Goal: Task Accomplishment & Management: Manage account settings

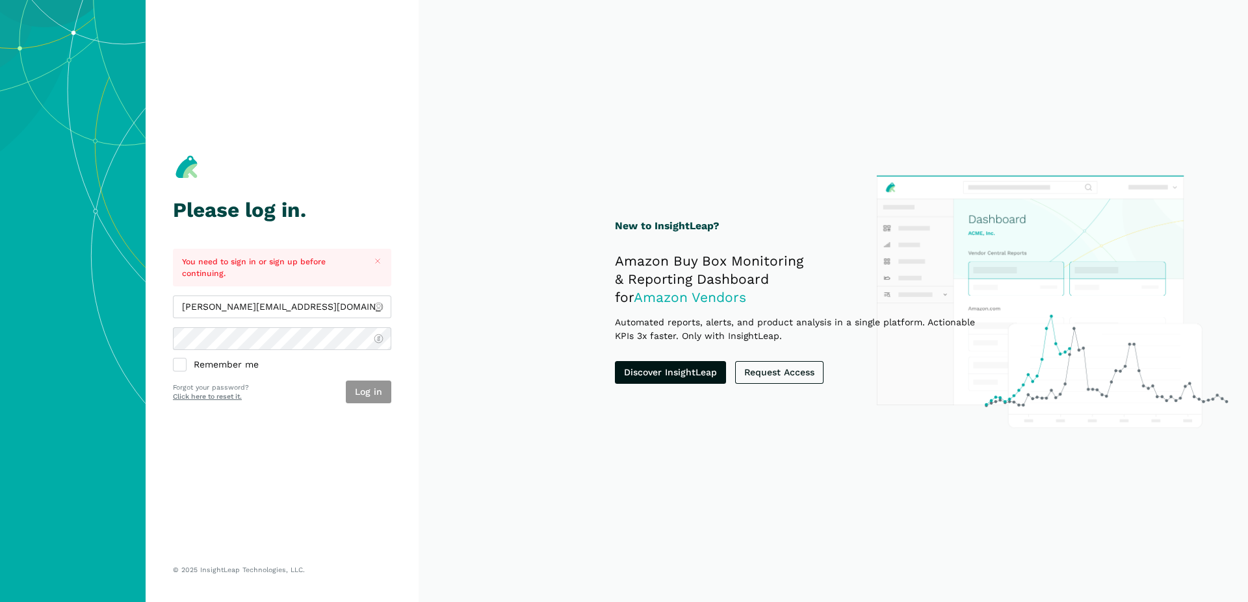
type input "[PERSON_NAME][EMAIL_ADDRESS][DOMAIN_NAME]"
click at [367, 394] on button "Log in" at bounding box center [368, 392] width 45 height 23
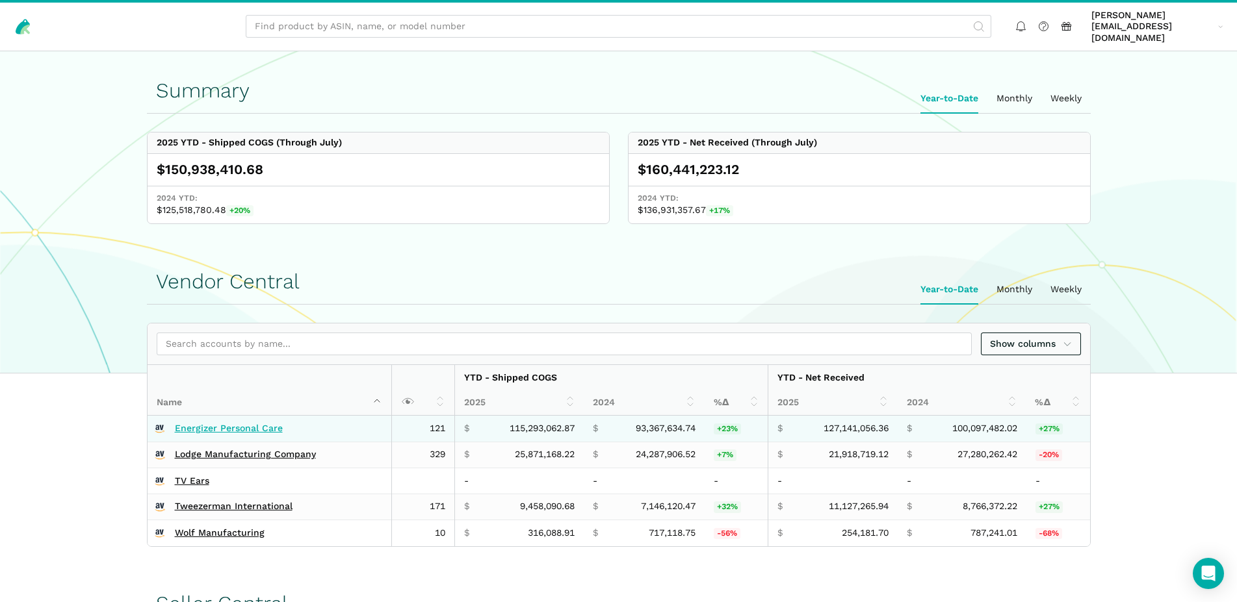
click at [243, 423] on link "Energizer Personal Care" at bounding box center [229, 429] width 108 height 12
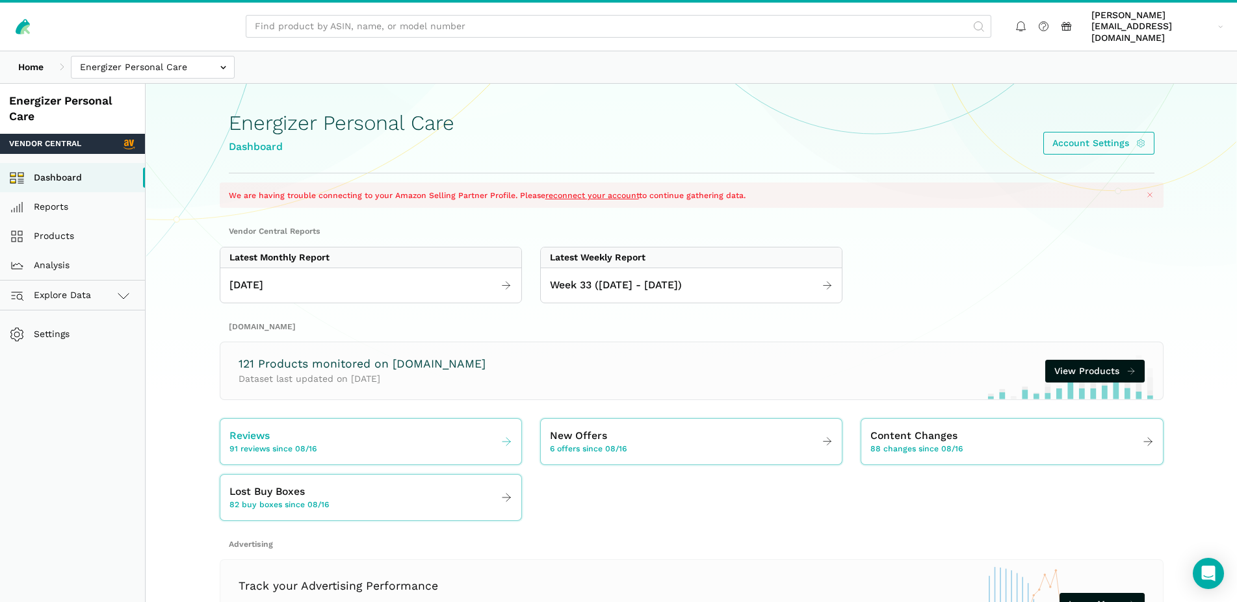
click at [343, 426] on link "Reviews 91 reviews since 08/16" at bounding box center [370, 442] width 301 height 36
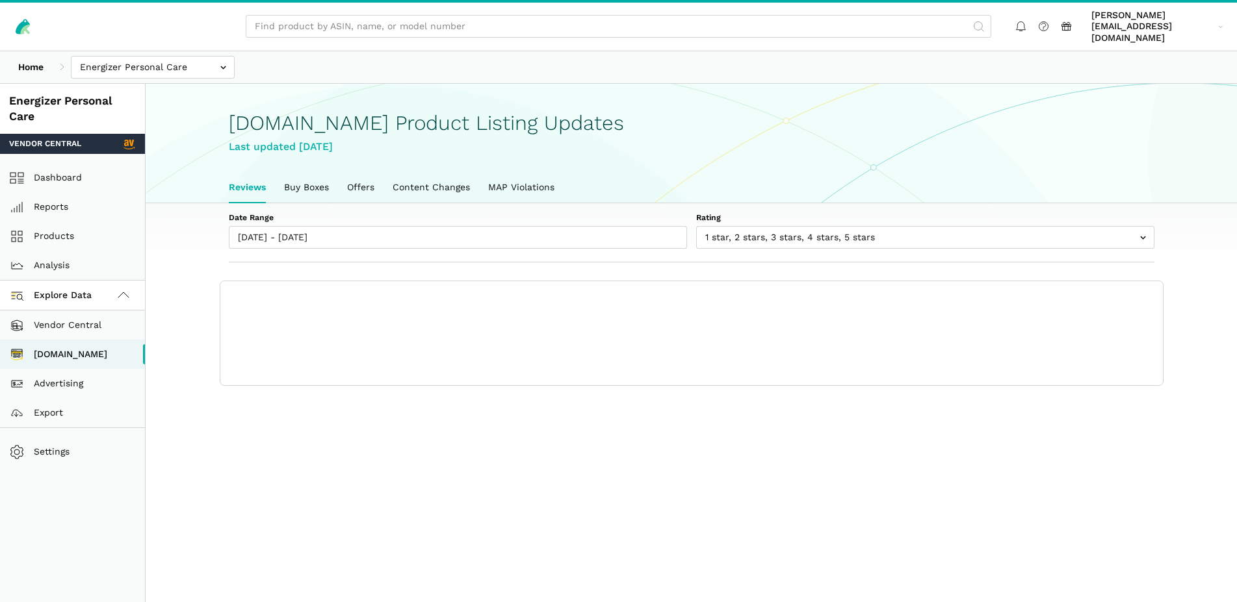
scroll to position [5, 0]
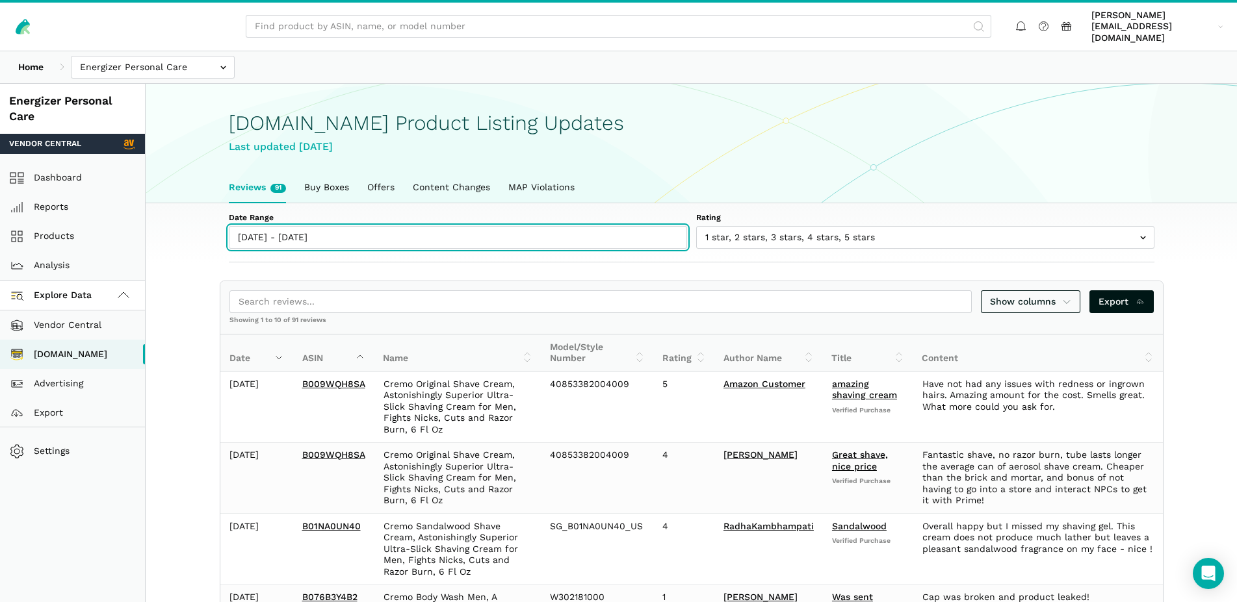
type input "[DATE]"
click at [331, 235] on input "08/16/2025 - 08/22/2025" at bounding box center [458, 237] width 458 height 23
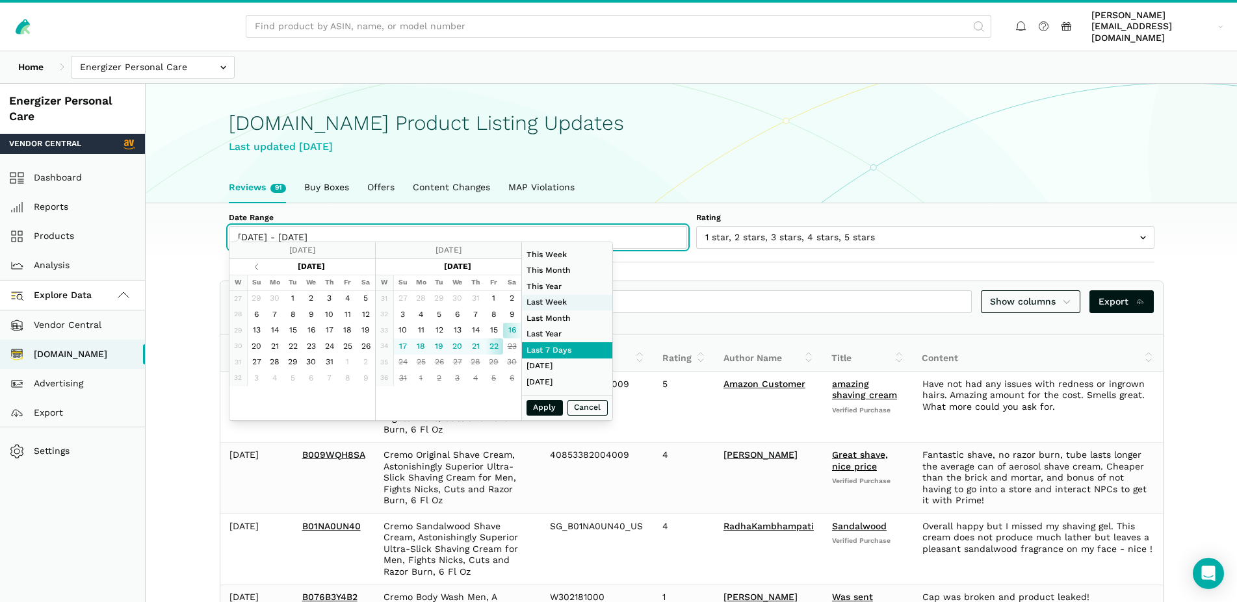
type input "08/10/2025"
type input "08/16/2025"
type input "07/01/2025"
type input "07/31/2025"
type input "01/01/2024"
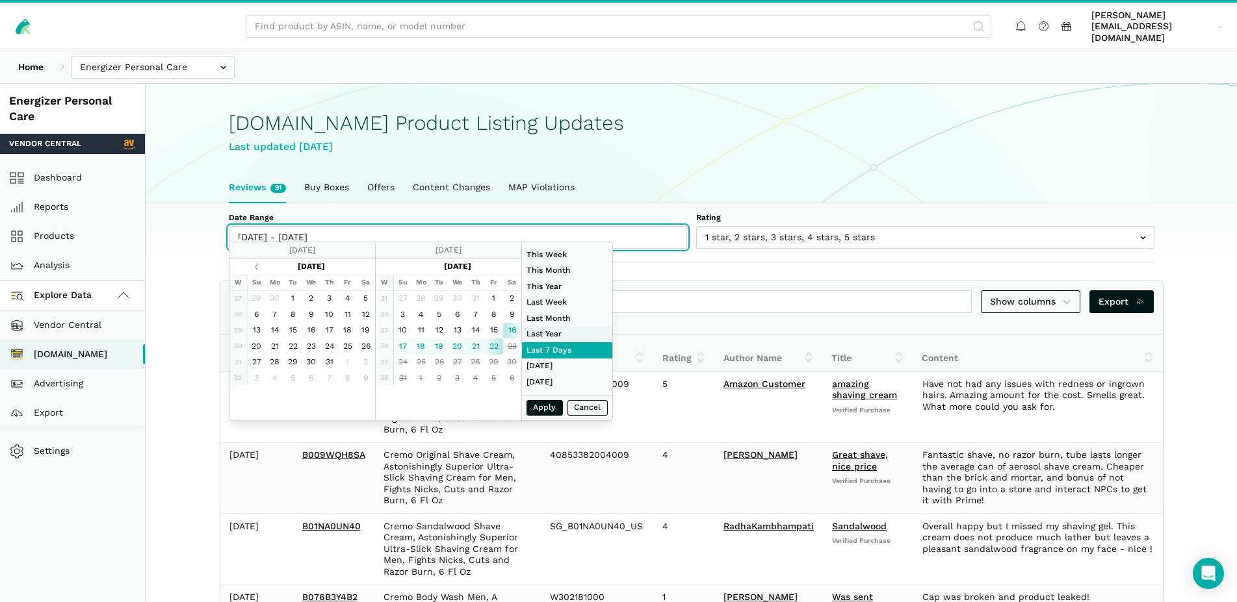
type input "12/31/2024"
type input "08/16/2025"
type input "[DATE]"
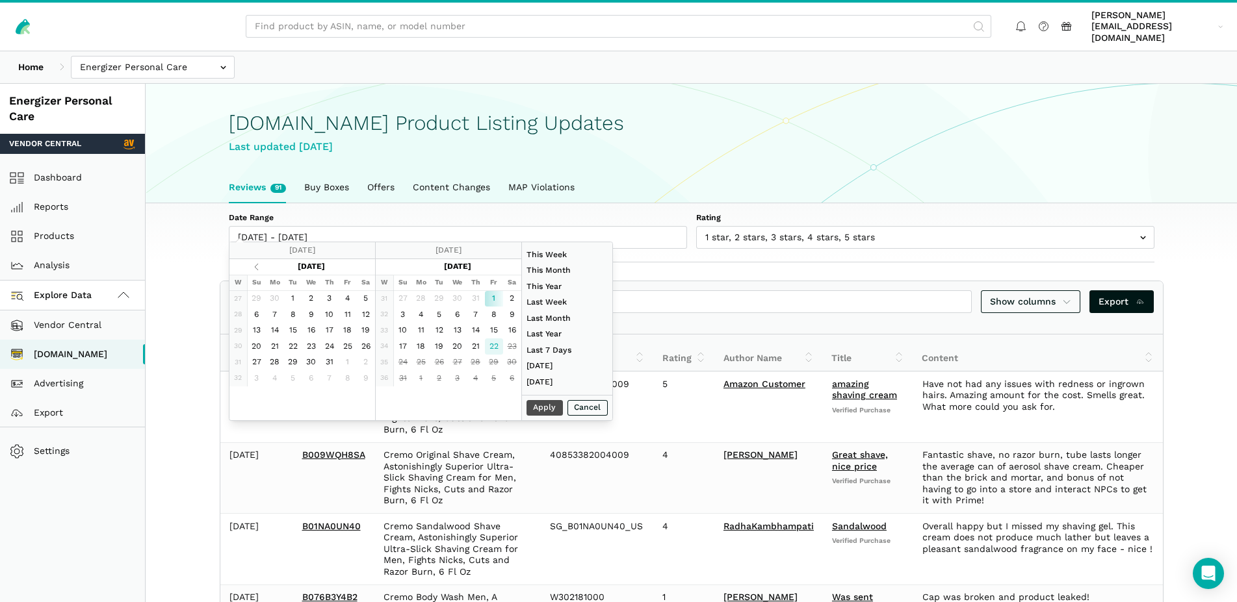
type input "08/22/2025"
type input "08/01/2025"
click at [544, 405] on button "Apply" at bounding box center [544, 408] width 36 height 16
type input "08/01/2025 - 08/22/2025"
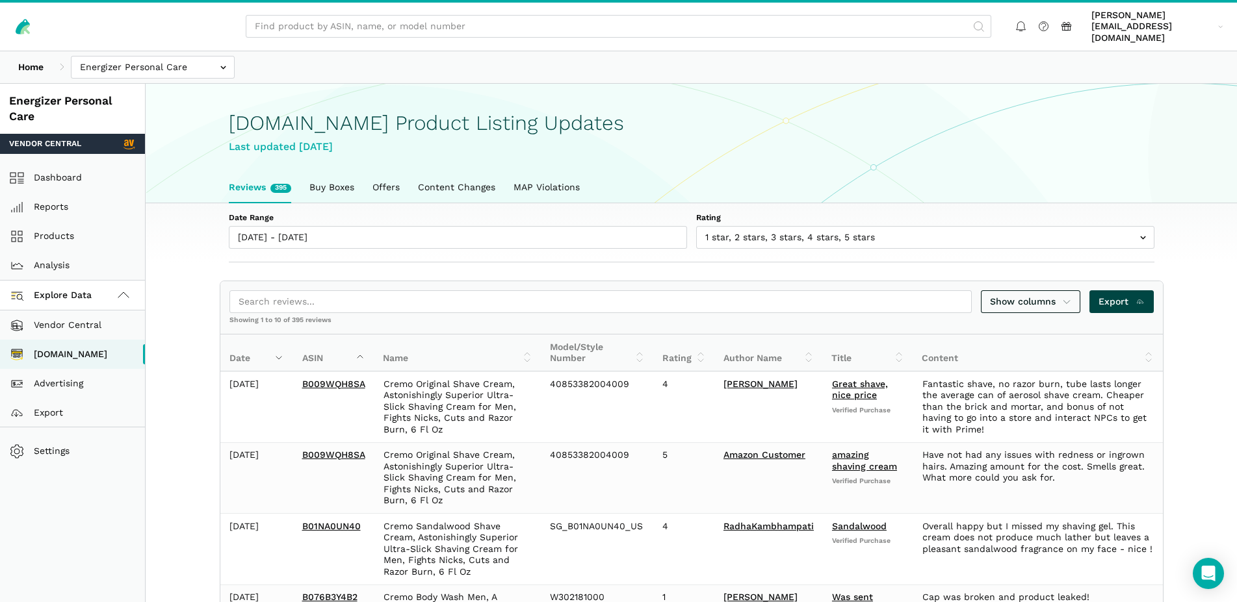
click at [1124, 296] on span "Export" at bounding box center [1121, 302] width 46 height 14
click at [147, 57] on input "text" at bounding box center [153, 67] width 164 height 23
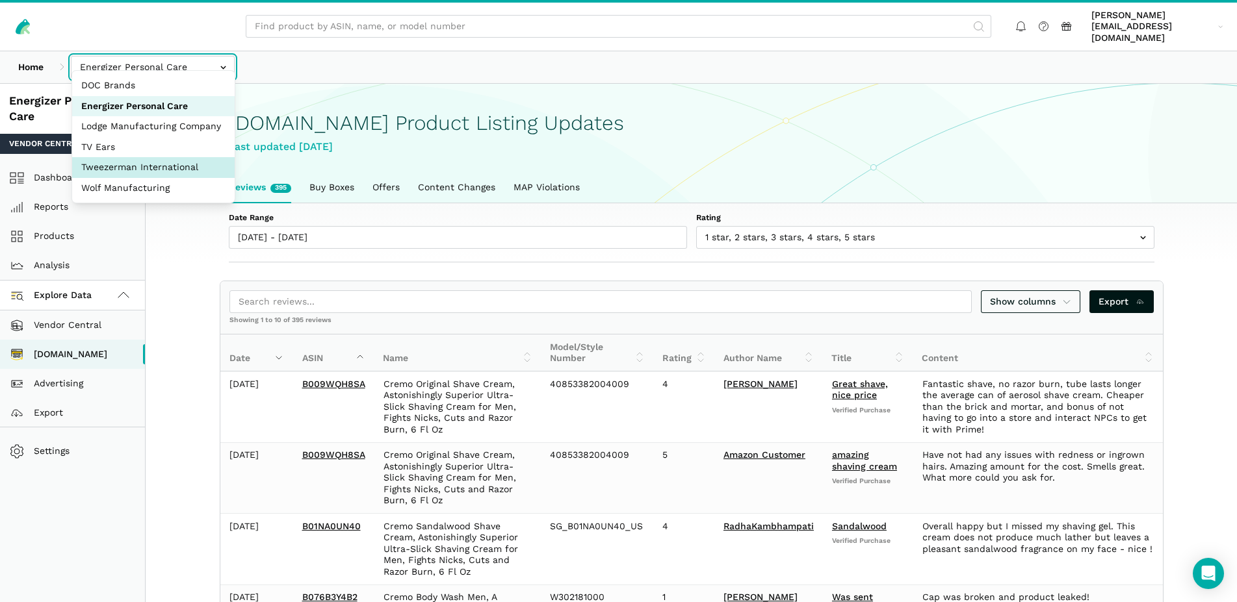
select select "SviVbJKxdJS2VyznKXFCoeqm"
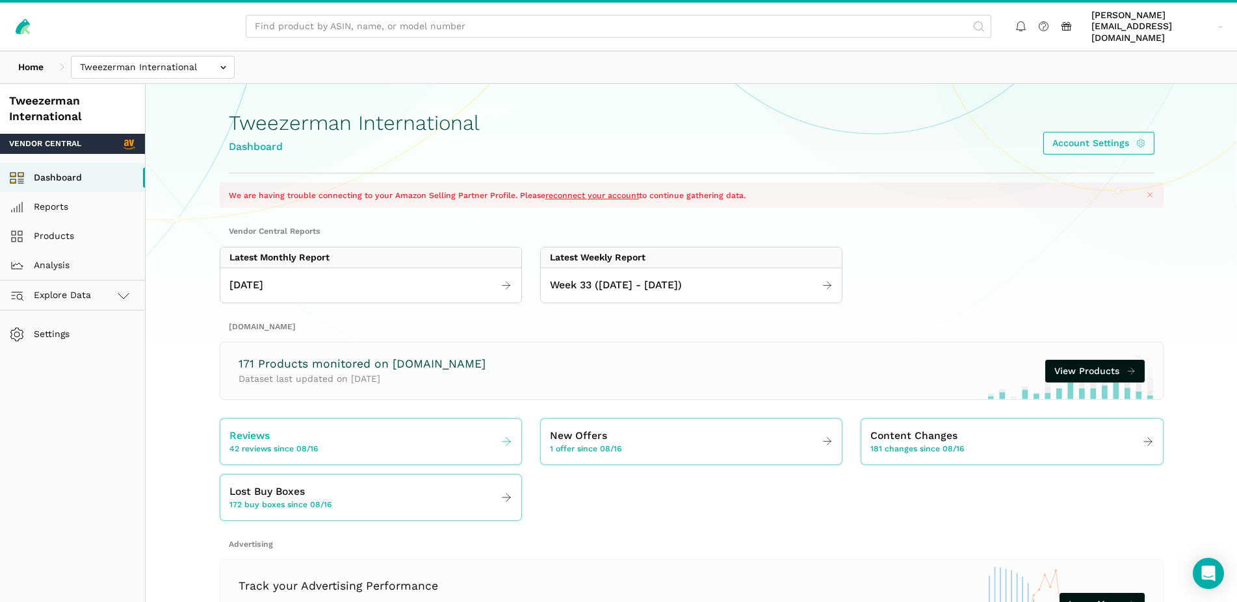
click at [316, 448] on div "Reviews 42 reviews since 08/16" at bounding box center [370, 441] width 301 height 45
click at [336, 431] on link "Reviews 42 reviews since 08/16" at bounding box center [370, 442] width 301 height 36
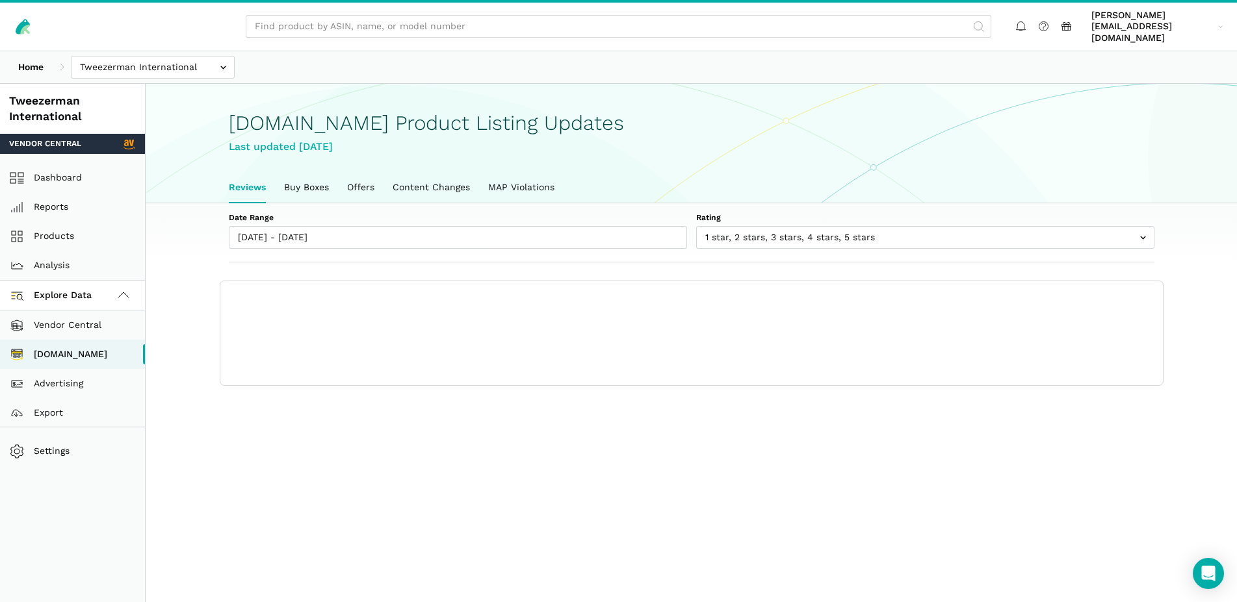
scroll to position [5, 0]
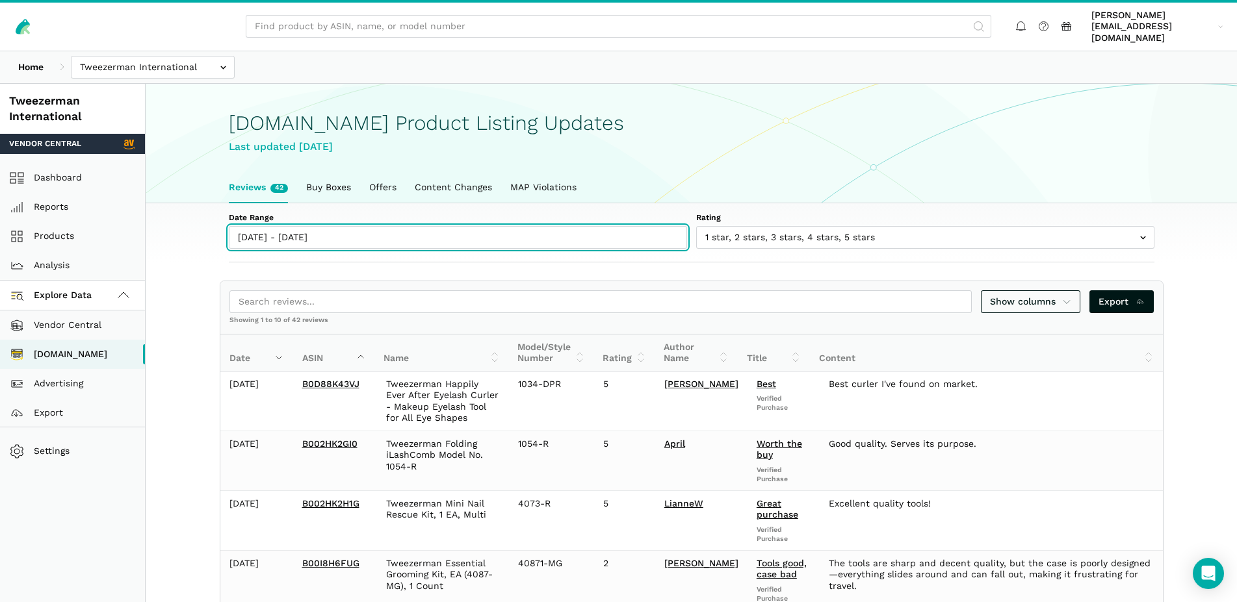
type input "[DATE]"
click at [322, 226] on input "08/16/2025 - 08/22/2025" at bounding box center [458, 237] width 458 height 23
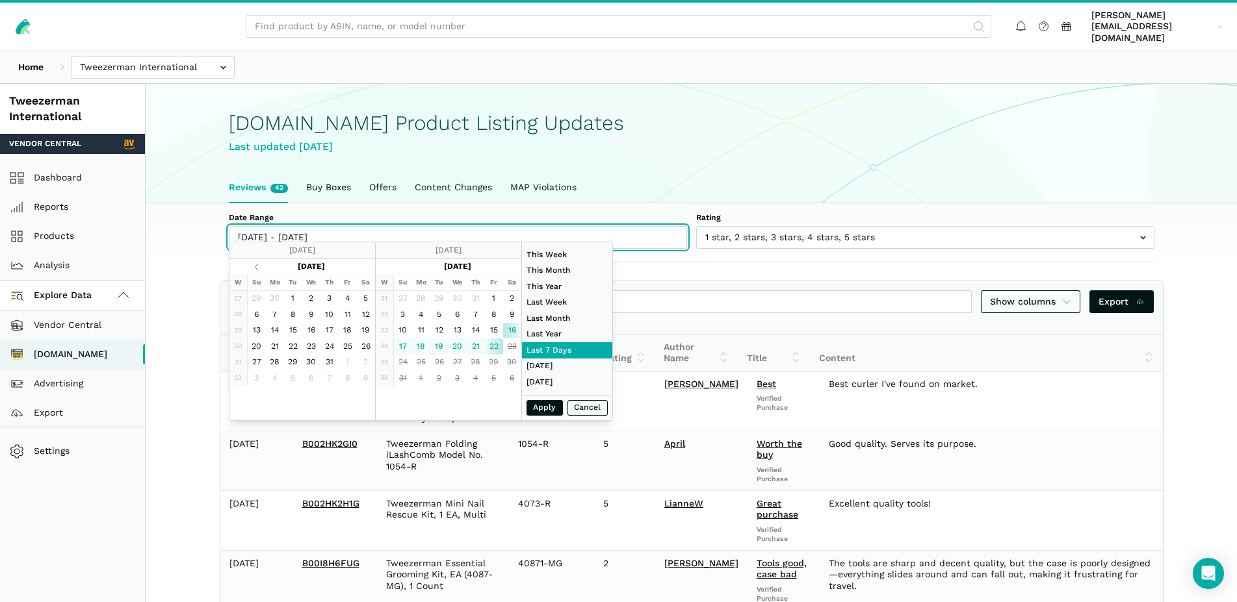
type input "07/01/2025"
type input "07/31/2025"
type input "01/01/2024"
type input "12/31/2024"
type input "08/16/2025"
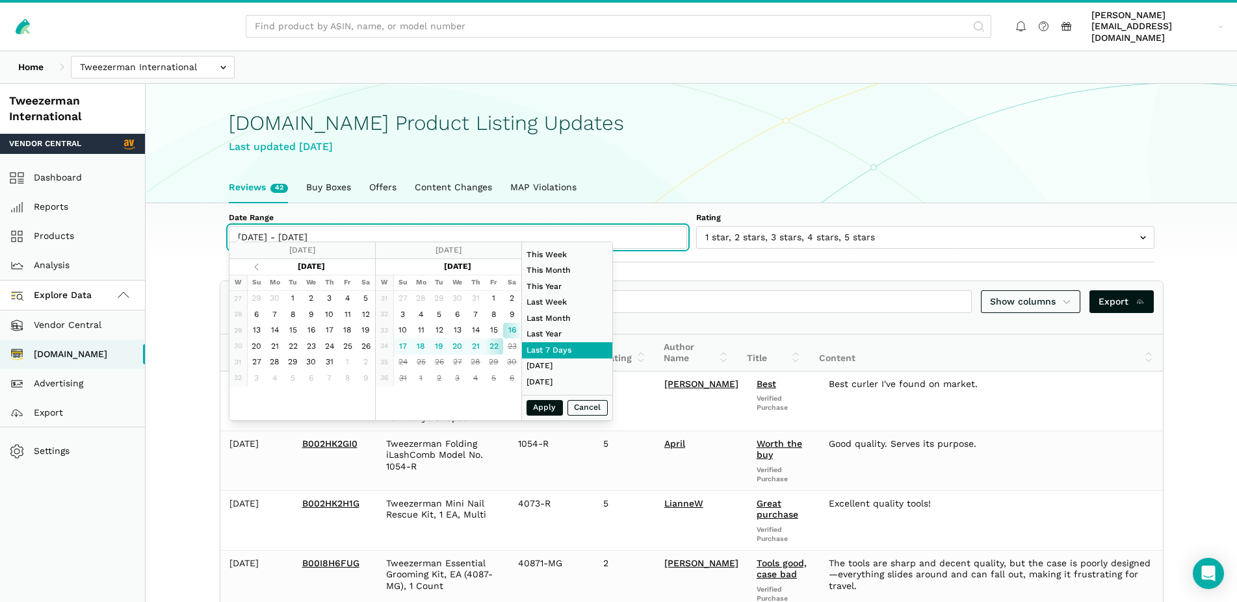
type input "08/22/2025"
type input "01/01/2024"
type input "12/31/2024"
type input "07/01/2025"
type input "07/31/2025"
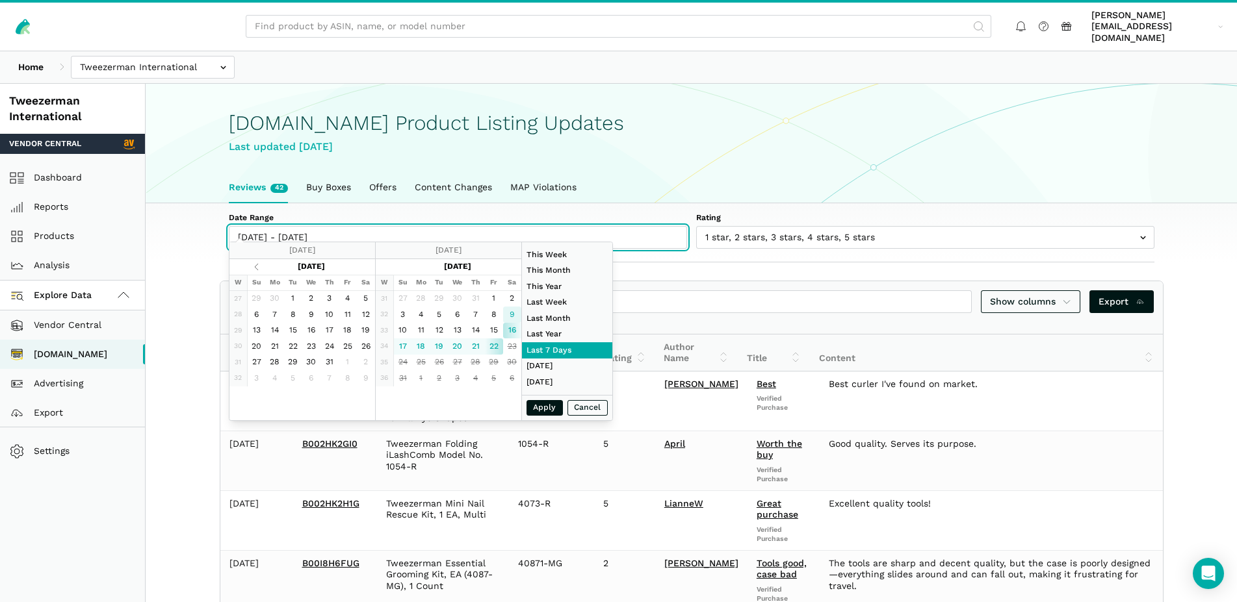
type input "08/09/2025"
type input "08/22/2025"
type input "08/01/2025"
type input "08/22/2025"
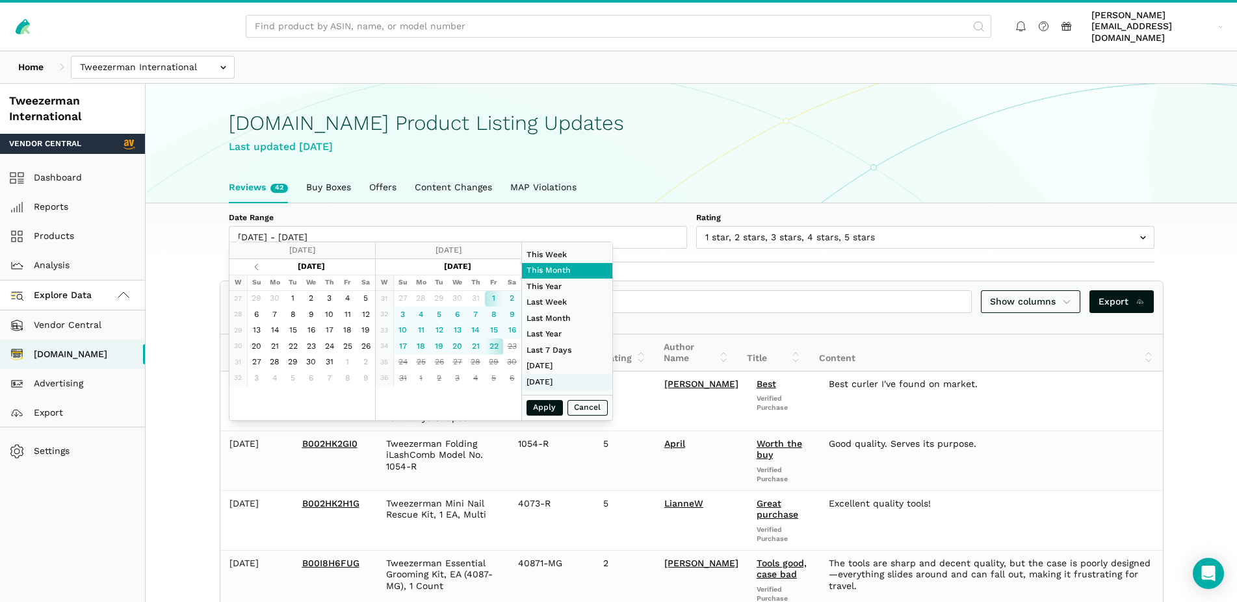
type input "08/03/2025"
type input "08/09/2025"
type input "06/01/2025"
type input "06/30/2025"
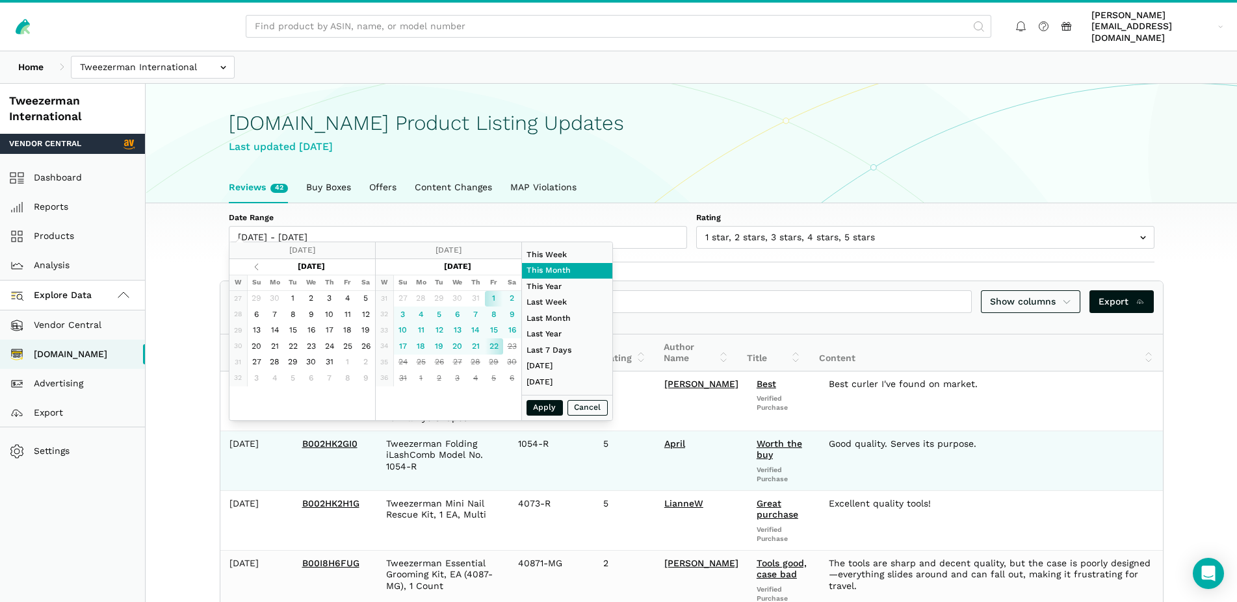
type input "08/01/2025"
type input "08/22/2025"
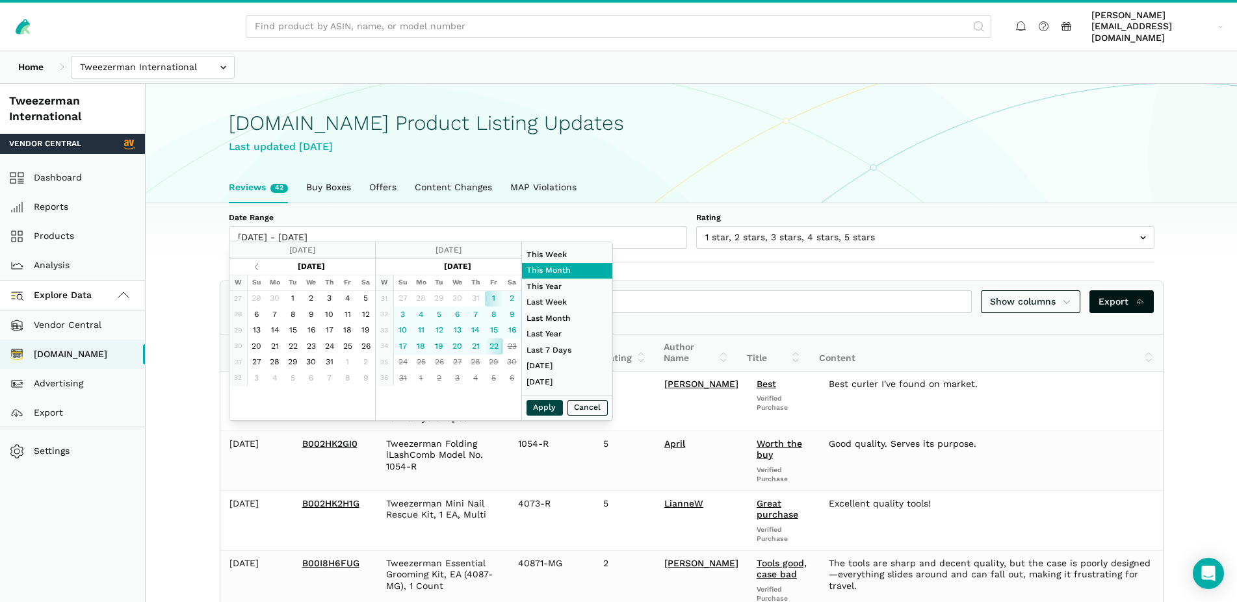
click at [543, 407] on button "Apply" at bounding box center [544, 408] width 36 height 16
type input "08/01/2025 - 08/22/2025"
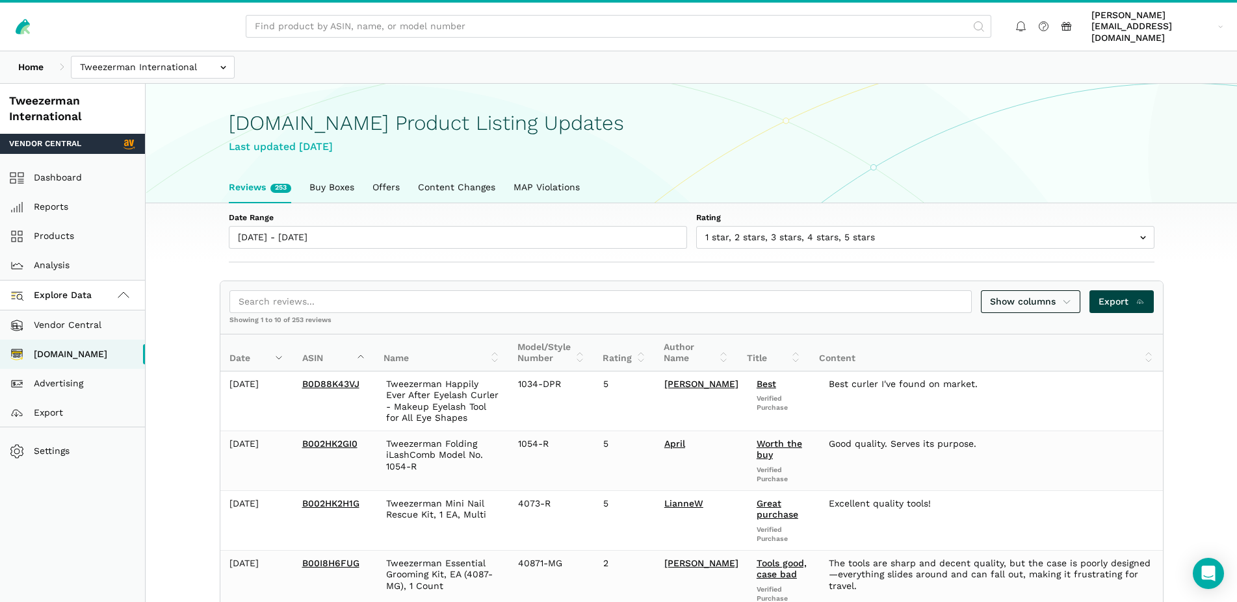
click at [1122, 295] on span "Export" at bounding box center [1121, 302] width 46 height 14
